Goal: Task Accomplishment & Management: Complete application form

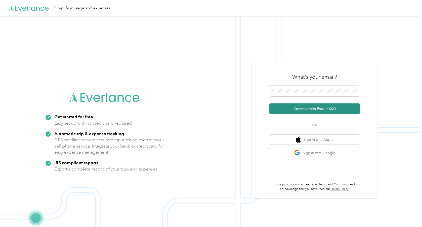
click at [290, 108] on button "Continue with Email / SSO" at bounding box center [315, 108] width 91 height 11
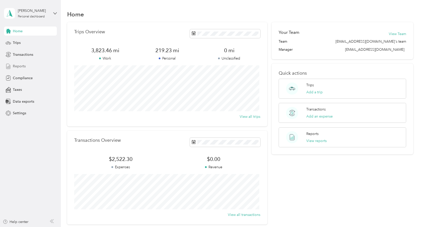
click at [22, 65] on span "Reports" at bounding box center [19, 65] width 13 height 5
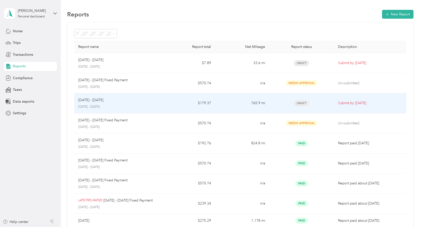
click at [156, 102] on div "Aug 1 - 31, 2025" at bounding box center [117, 100] width 79 height 6
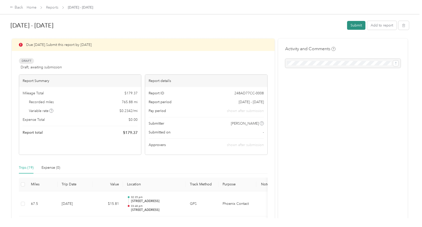
click at [354, 26] on button "Submit" at bounding box center [356, 25] width 18 height 9
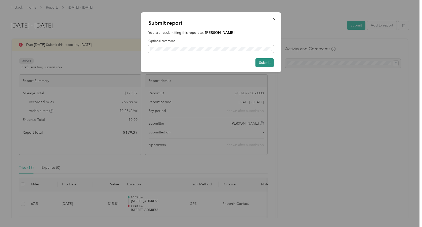
click at [262, 63] on button "Submit" at bounding box center [265, 62] width 18 height 9
